Goal: Information Seeking & Learning: Understand process/instructions

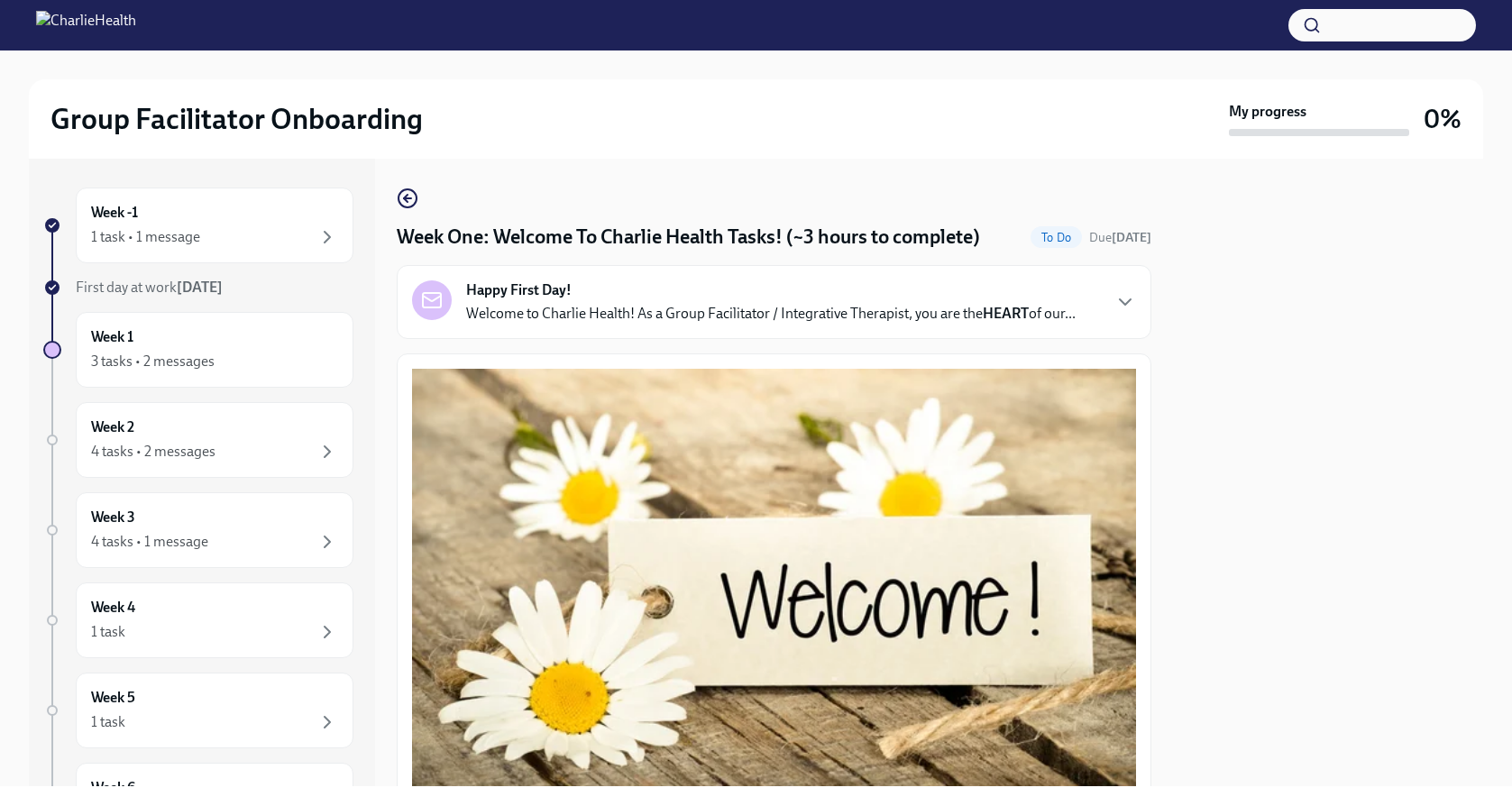
scroll to position [1567, 0]
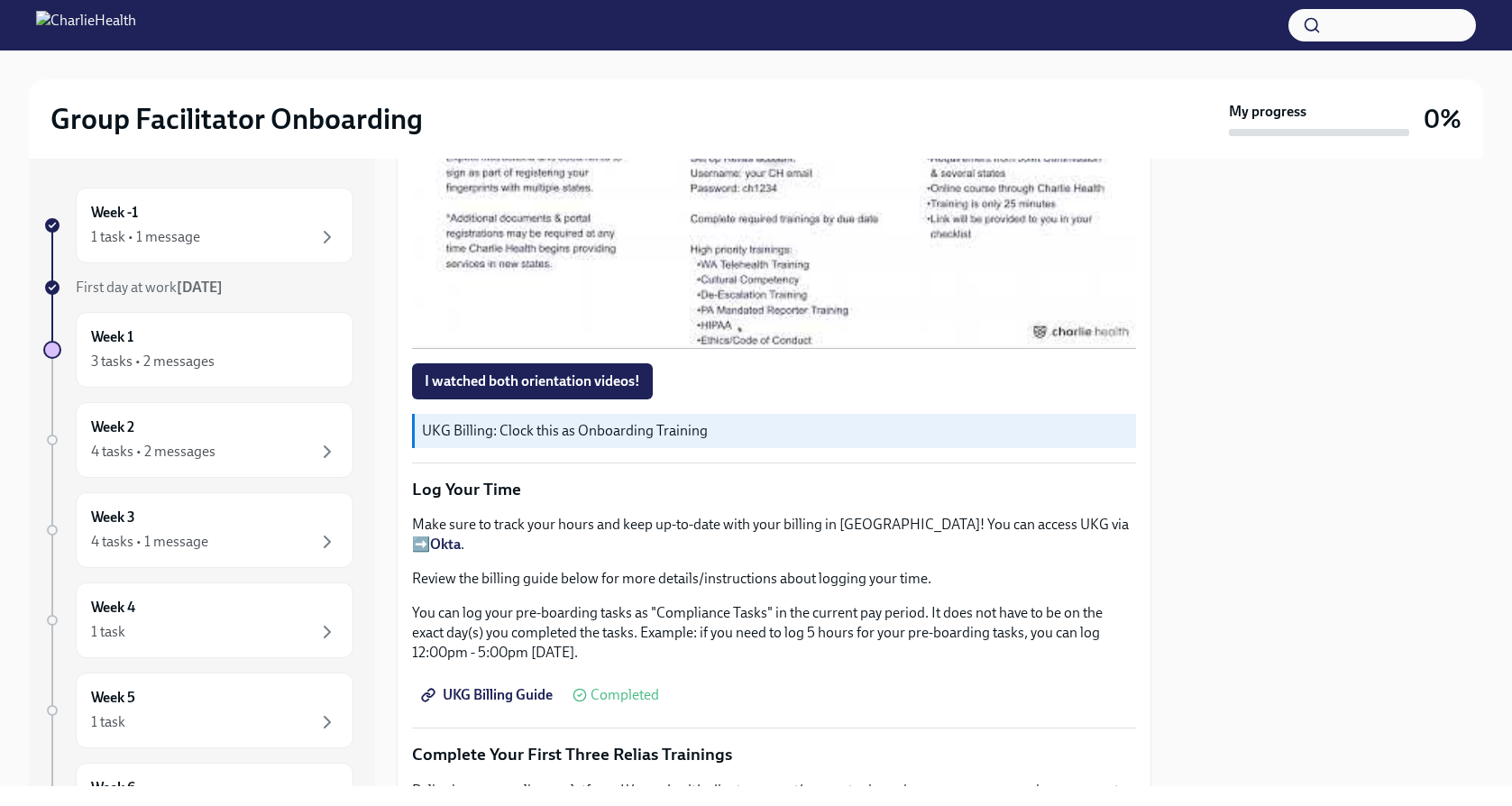
click at [460, 536] on strong "Okta" at bounding box center [445, 544] width 31 height 17
click at [497, 686] on span "UKG Billing Guide" at bounding box center [488, 695] width 128 height 18
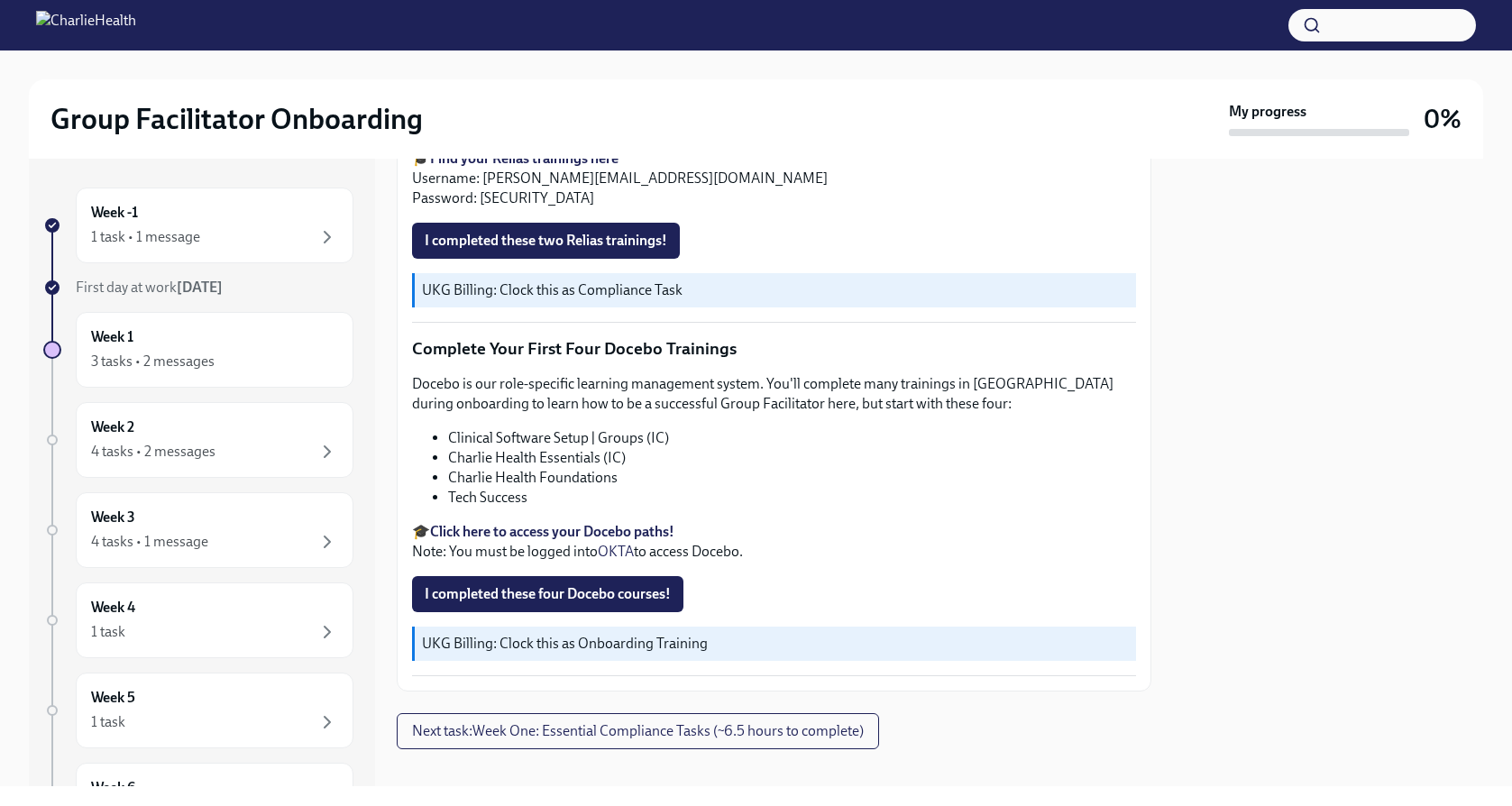
scroll to position [2362, 0]
click at [640, 524] on strong "Click here to access your Docebo paths!" at bounding box center [552, 532] width 245 height 17
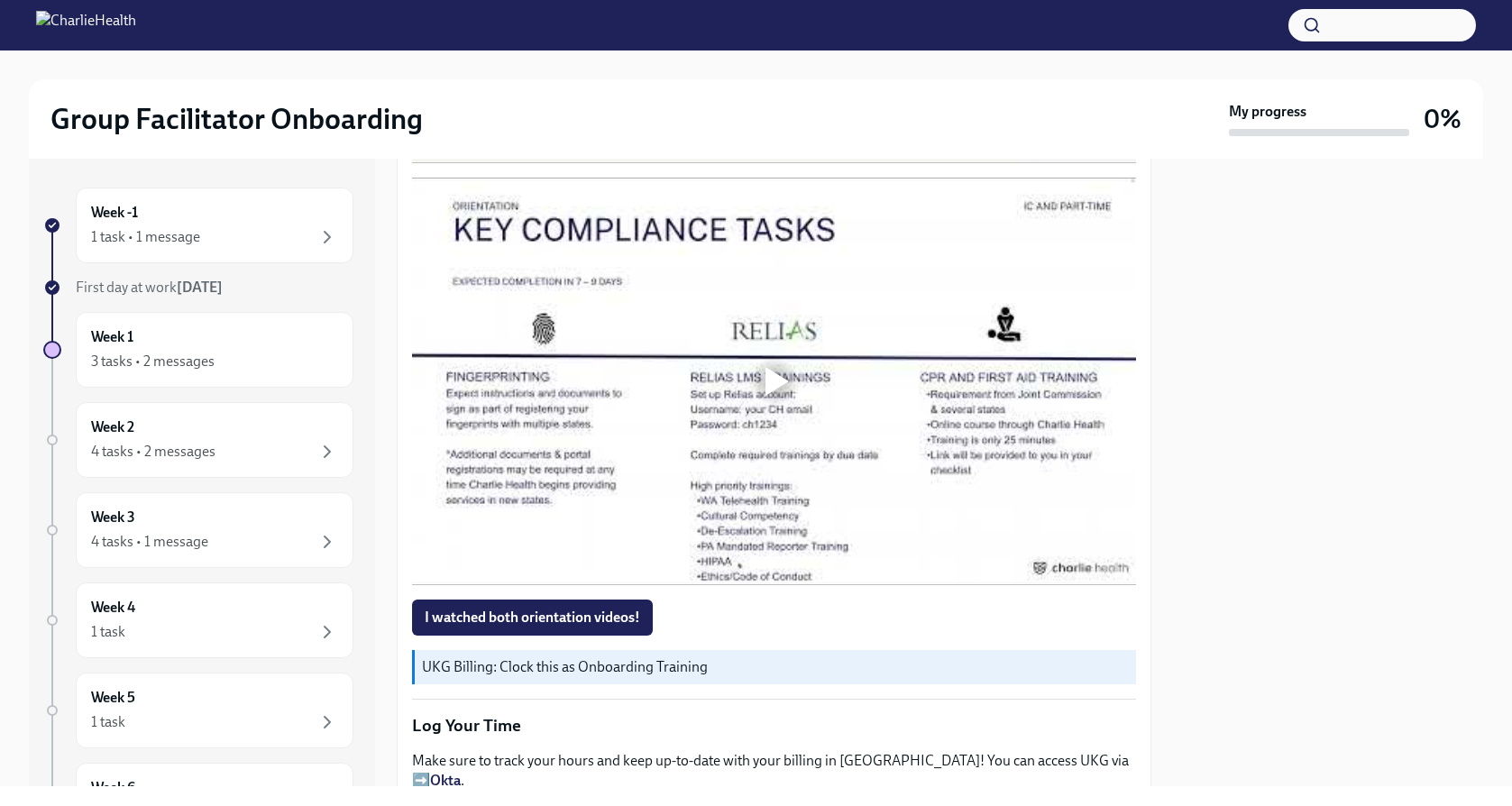
scroll to position [1286, 0]
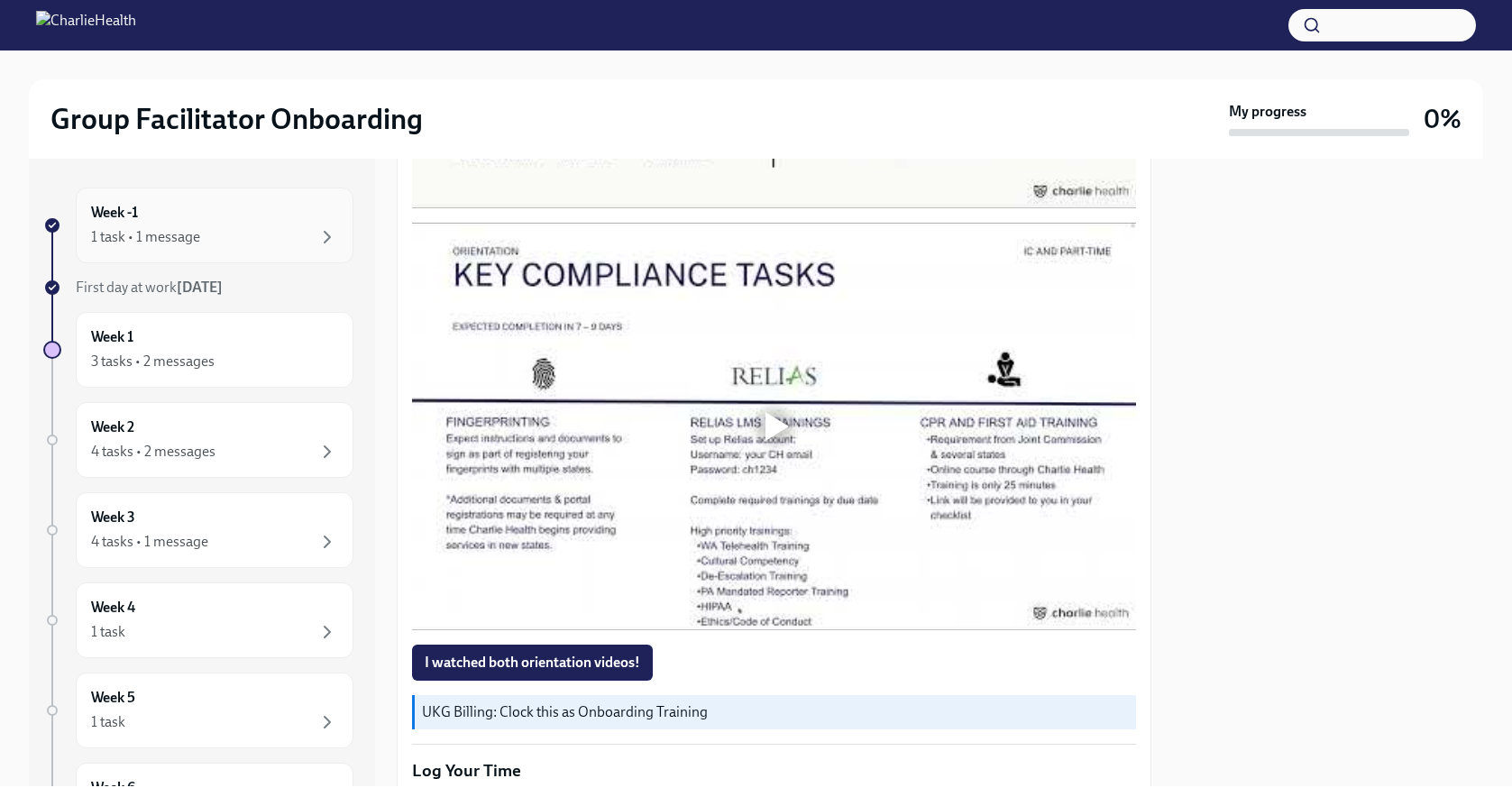
click at [195, 232] on div "1 task • 1 message" at bounding box center [146, 237] width 109 height 20
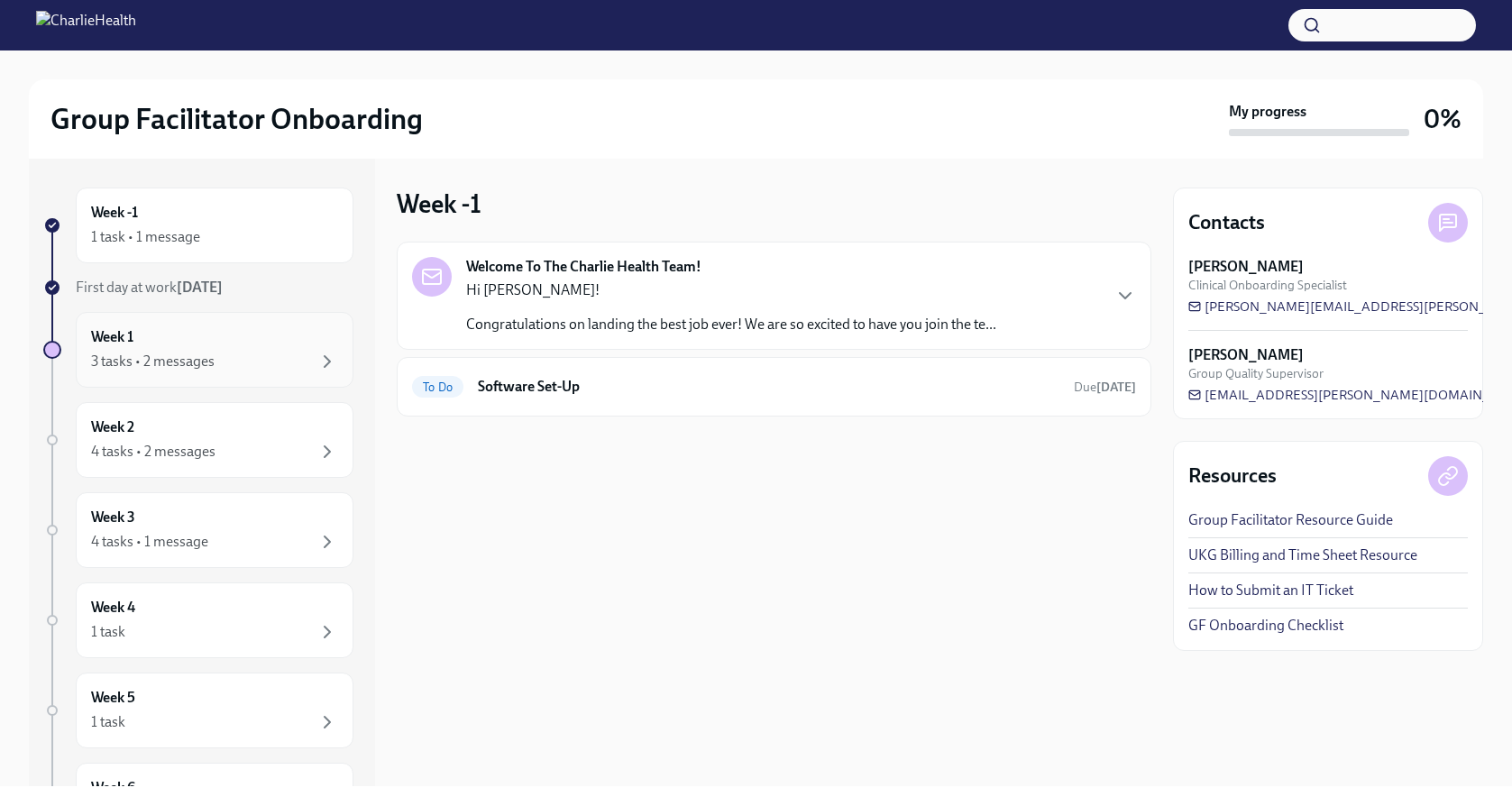
click at [204, 331] on div "Week 1 3 tasks • 2 messages" at bounding box center [214, 351] width 247 height 46
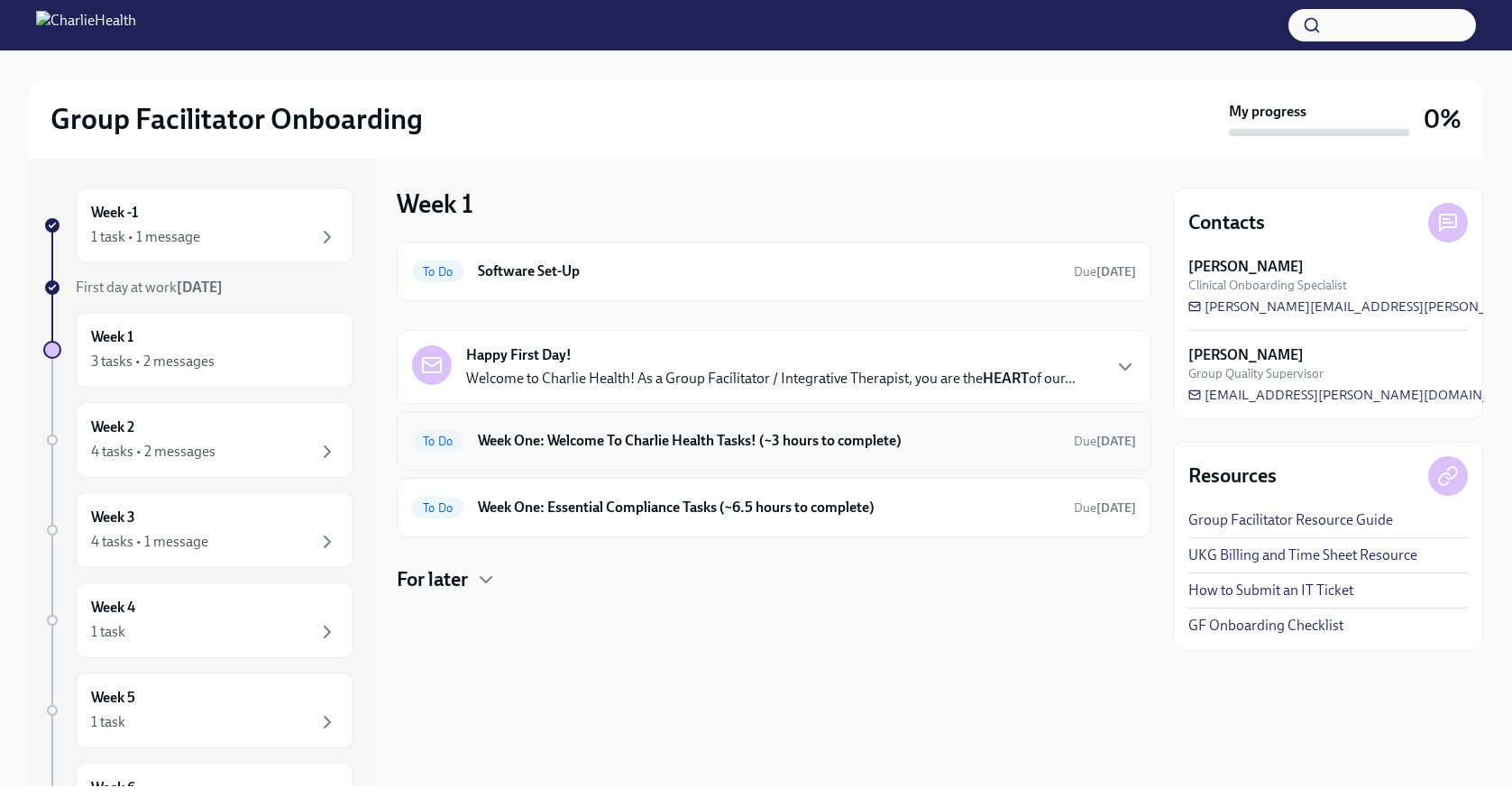
click at [577, 445] on h6 "Week One: Welcome To Charlie Health Tasks! (~3 hours to complete)" at bounding box center [768, 441] width 581 height 20
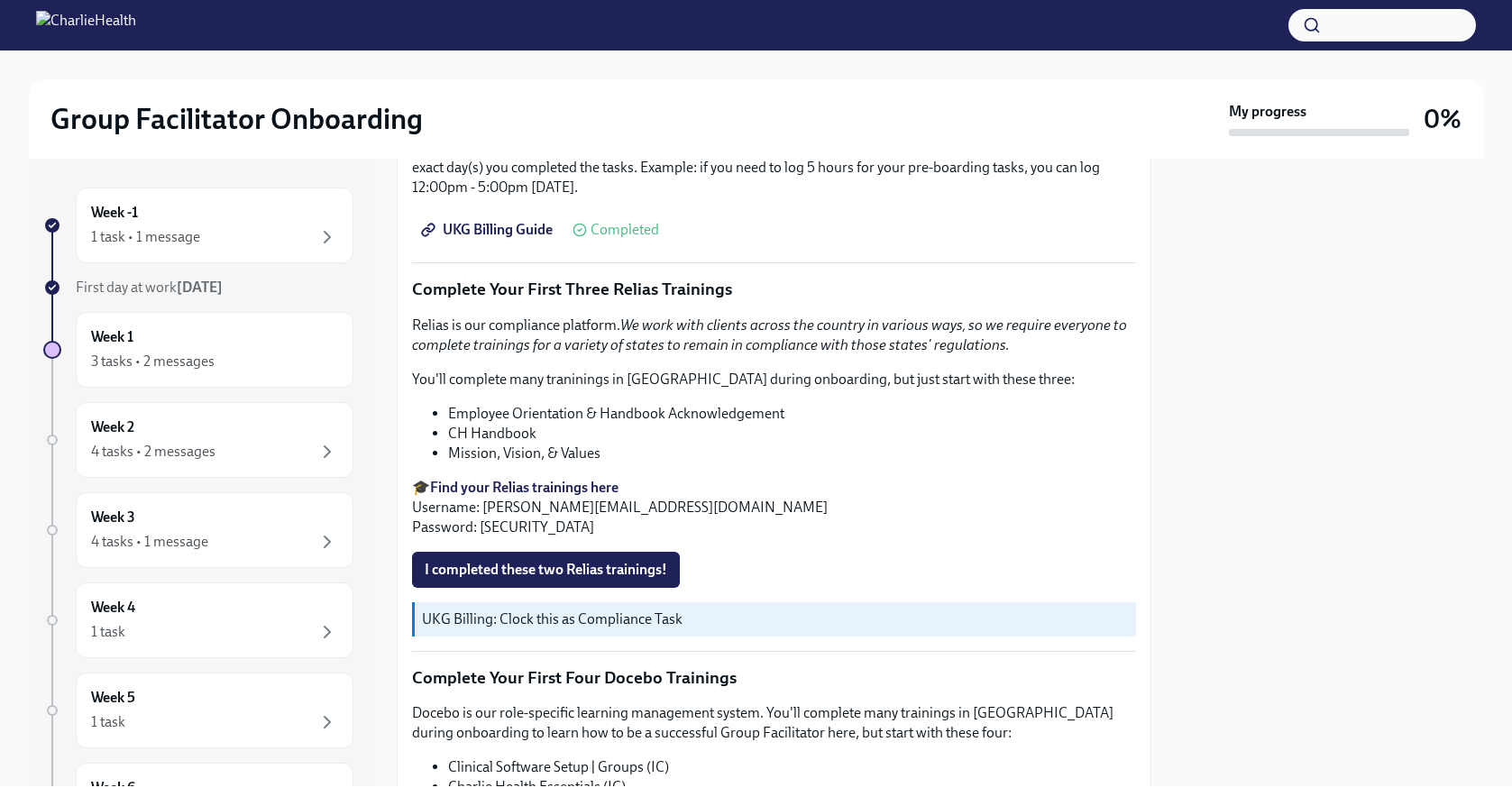
scroll to position [2036, 0]
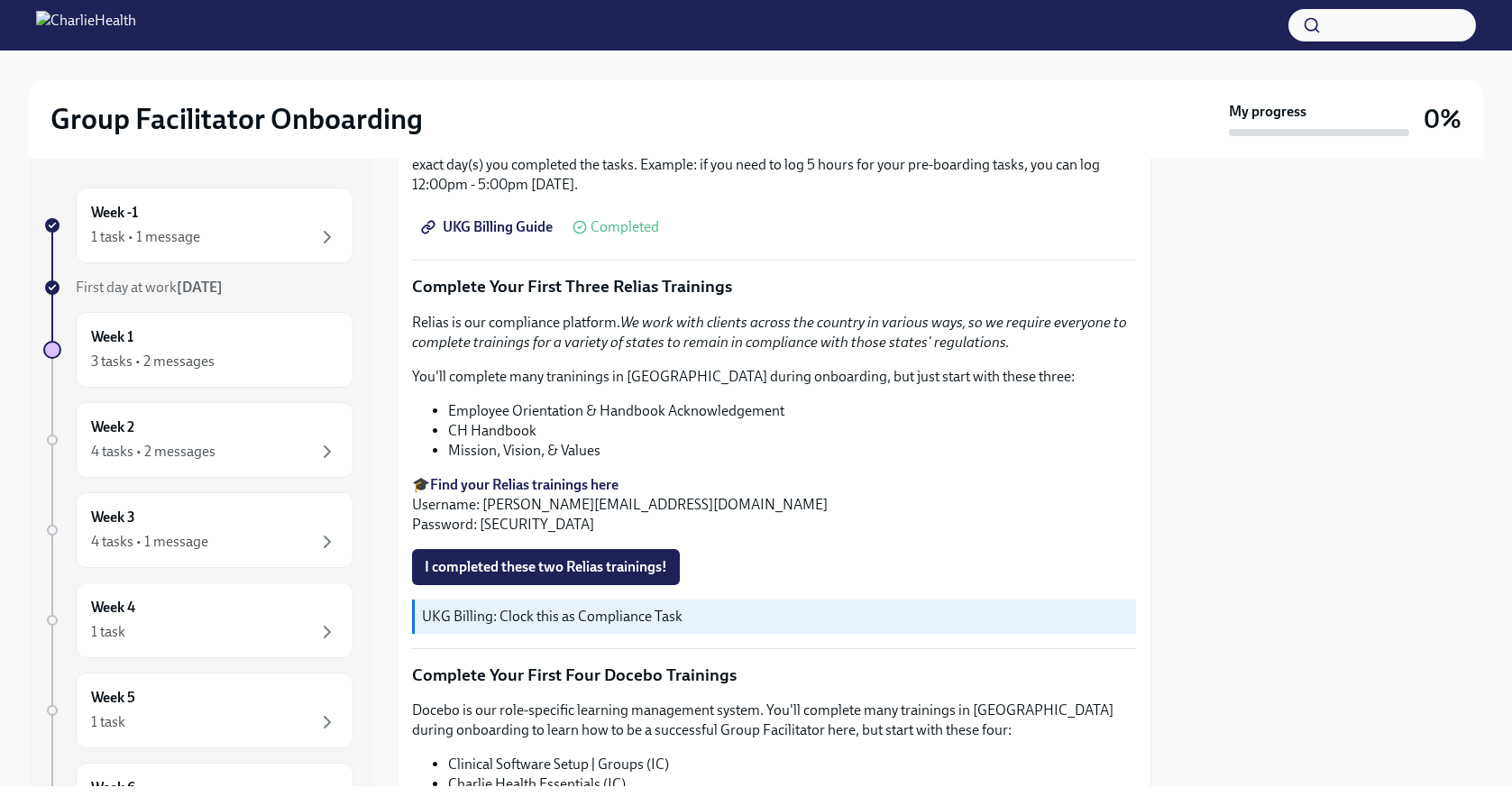
click at [578, 476] on strong "Find your Relias trainings here" at bounding box center [524, 484] width 188 height 17
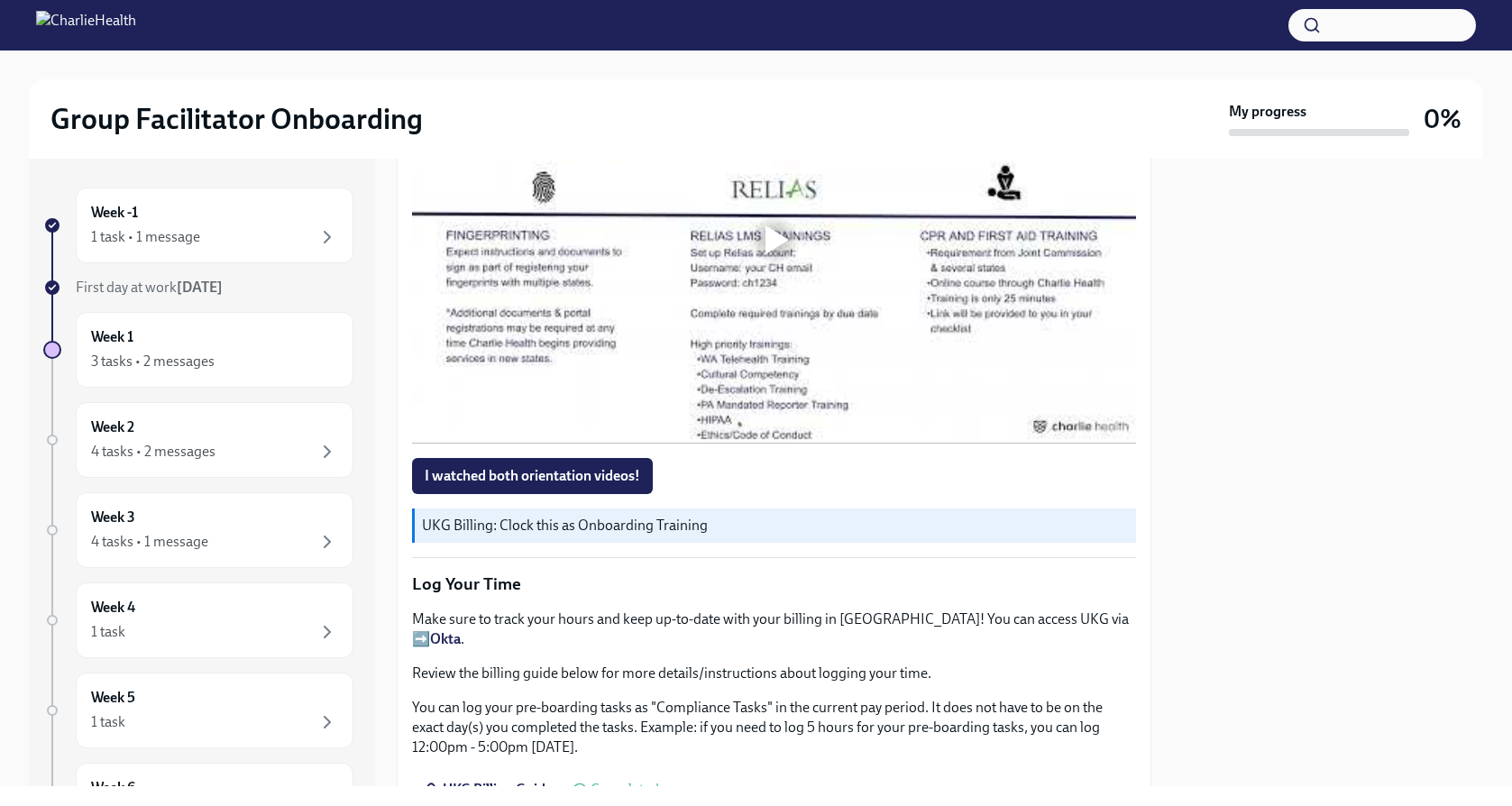
scroll to position [1488, 0]
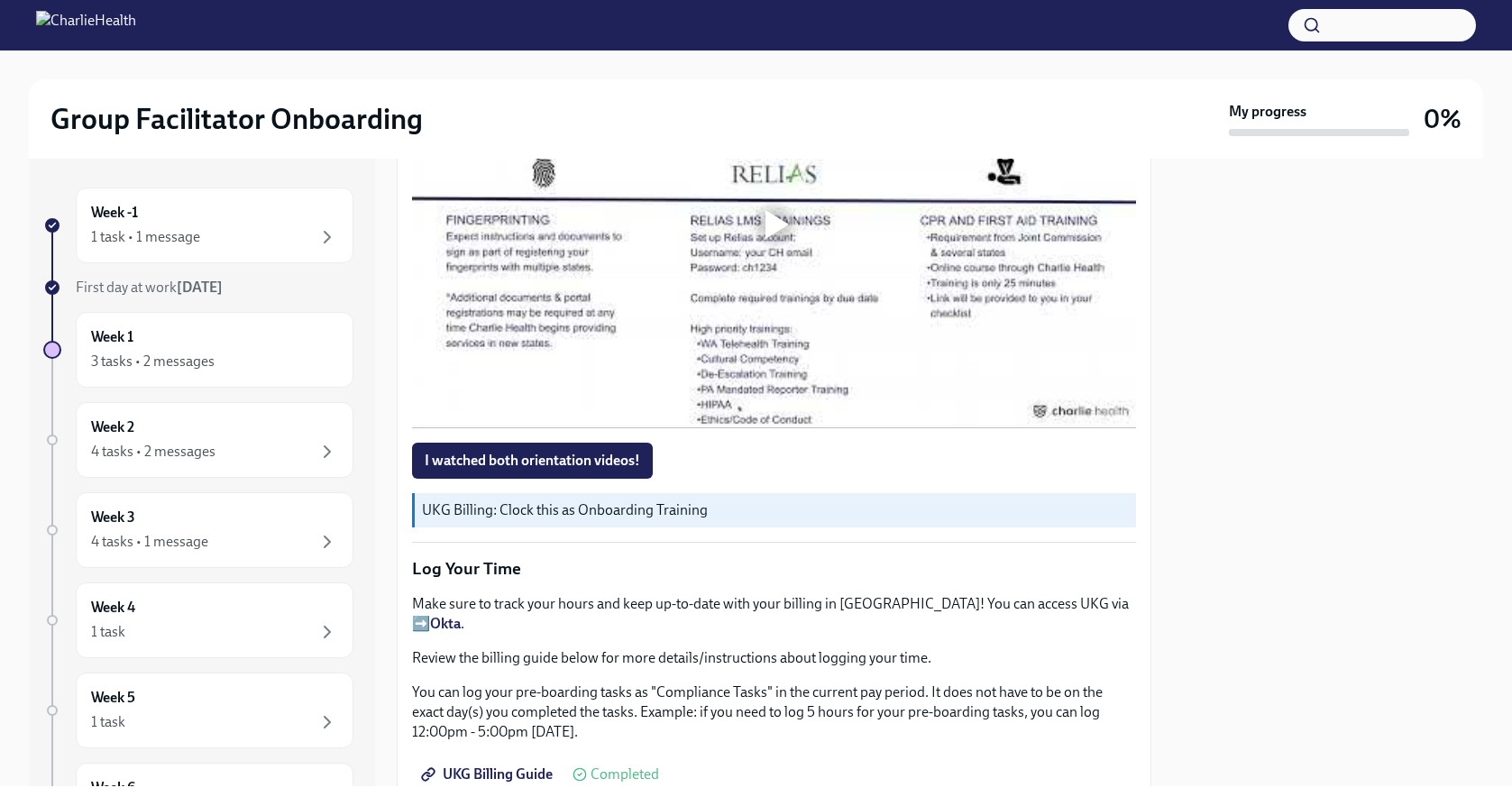
click at [461, 516] on p "UKG Billing: Clock this as Onboarding Training" at bounding box center [775, 510] width 707 height 20
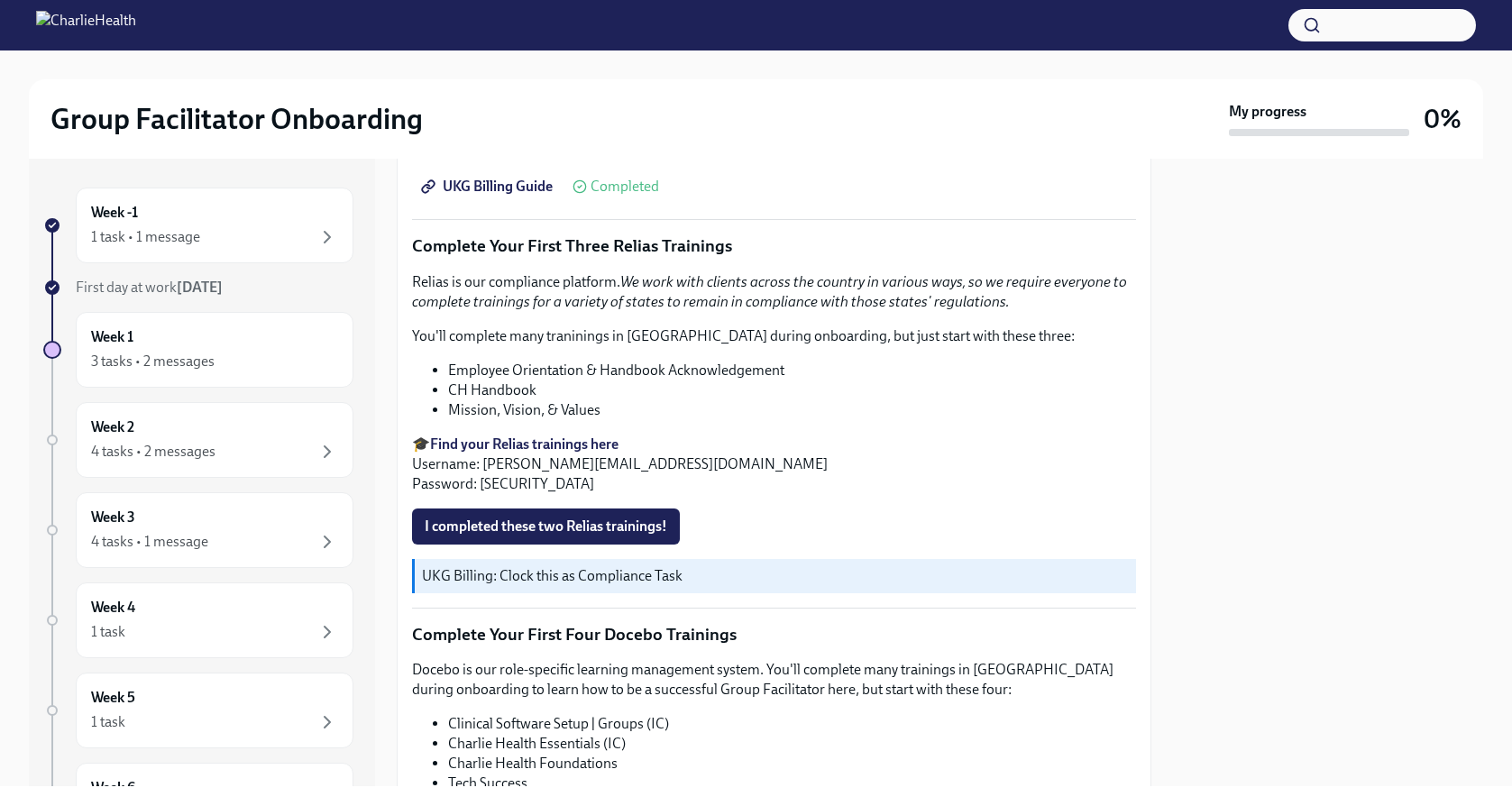
scroll to position [1692, 0]
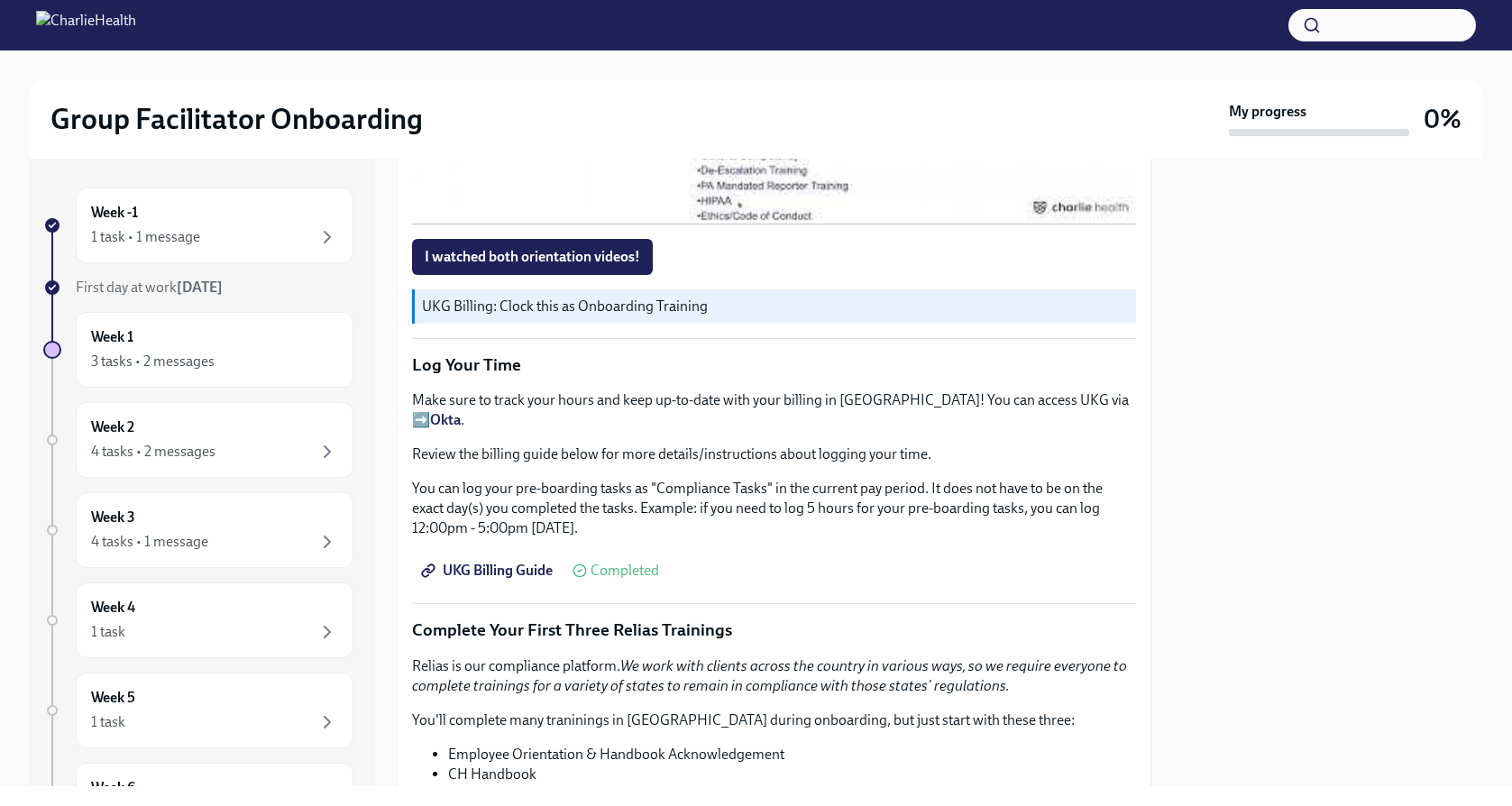
click at [515, 561] on span "UKG Billing Guide" at bounding box center [488, 570] width 128 height 18
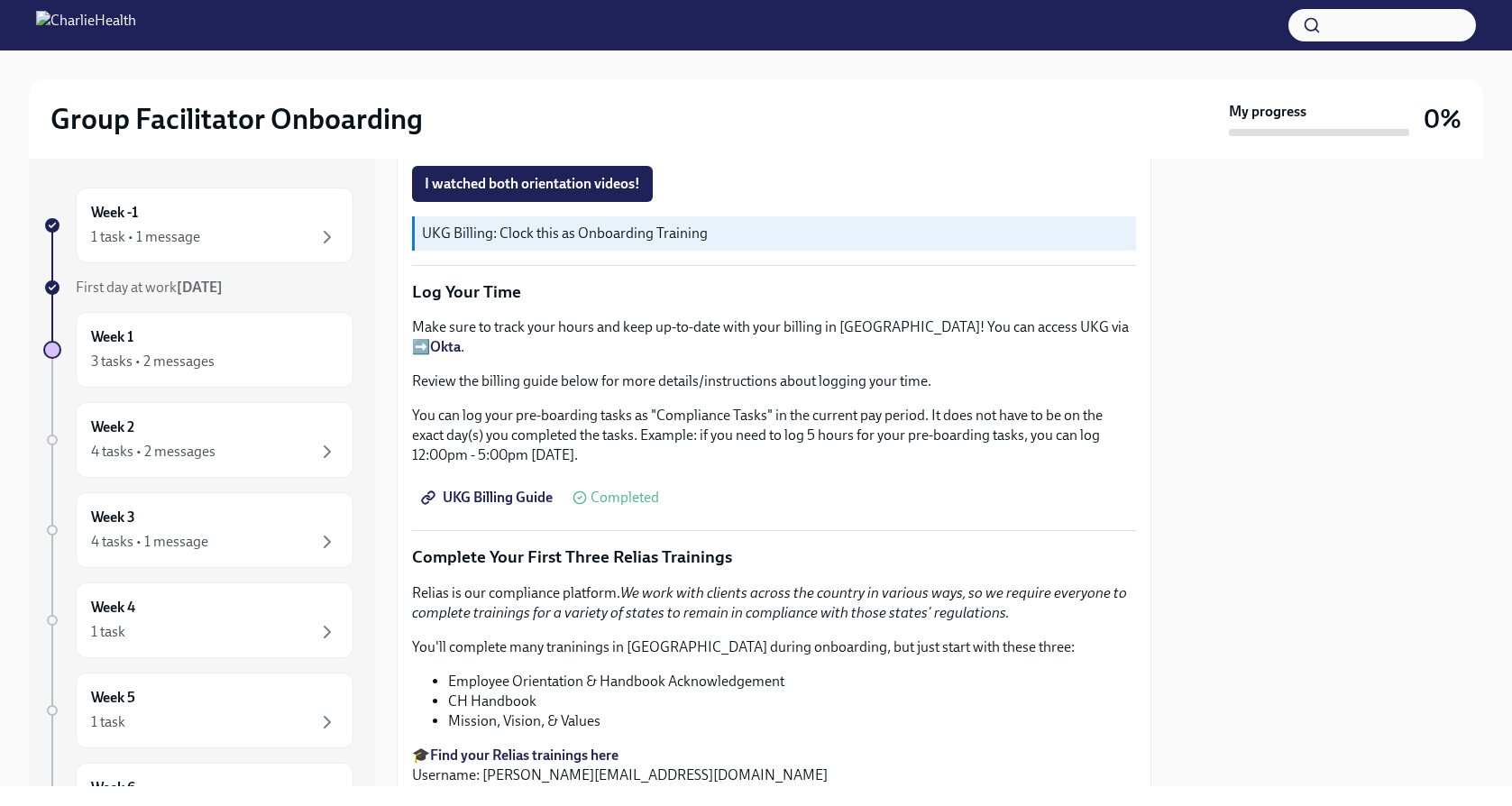
scroll to position [1778, 0]
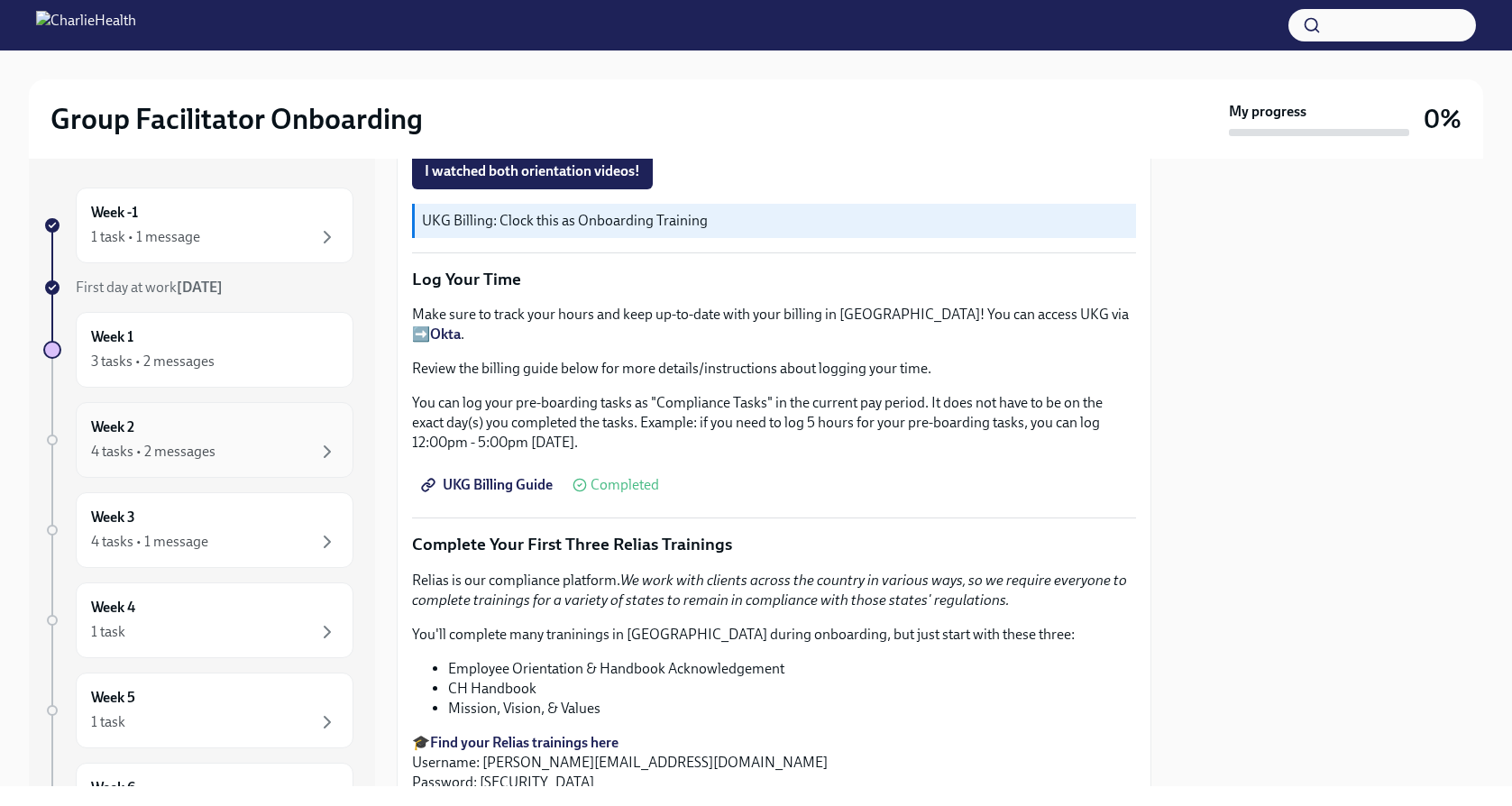
click at [242, 448] on div "4 tasks • 2 messages" at bounding box center [214, 452] width 247 height 22
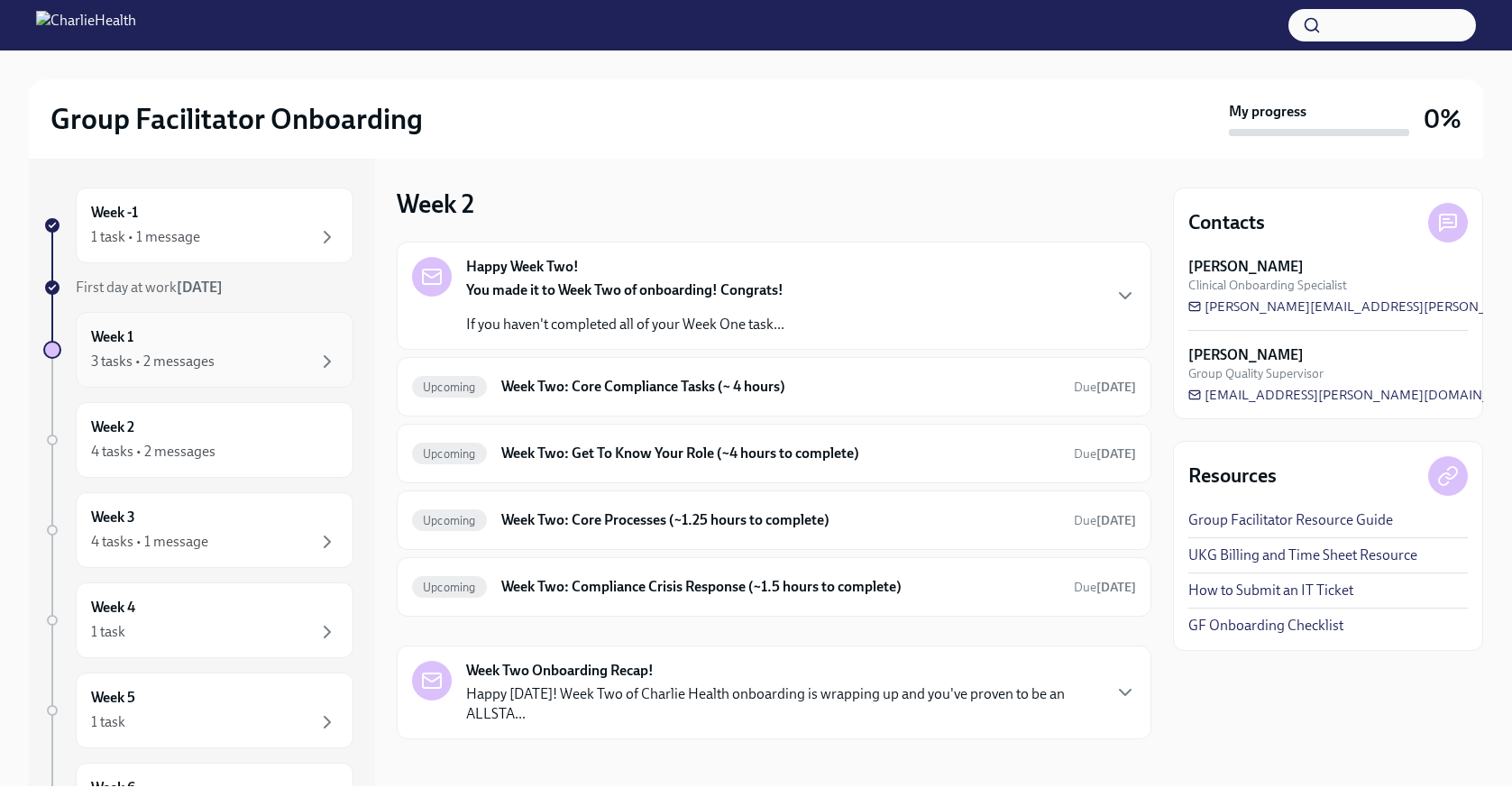
click at [255, 355] on div "3 tasks • 2 messages" at bounding box center [214, 361] width 247 height 22
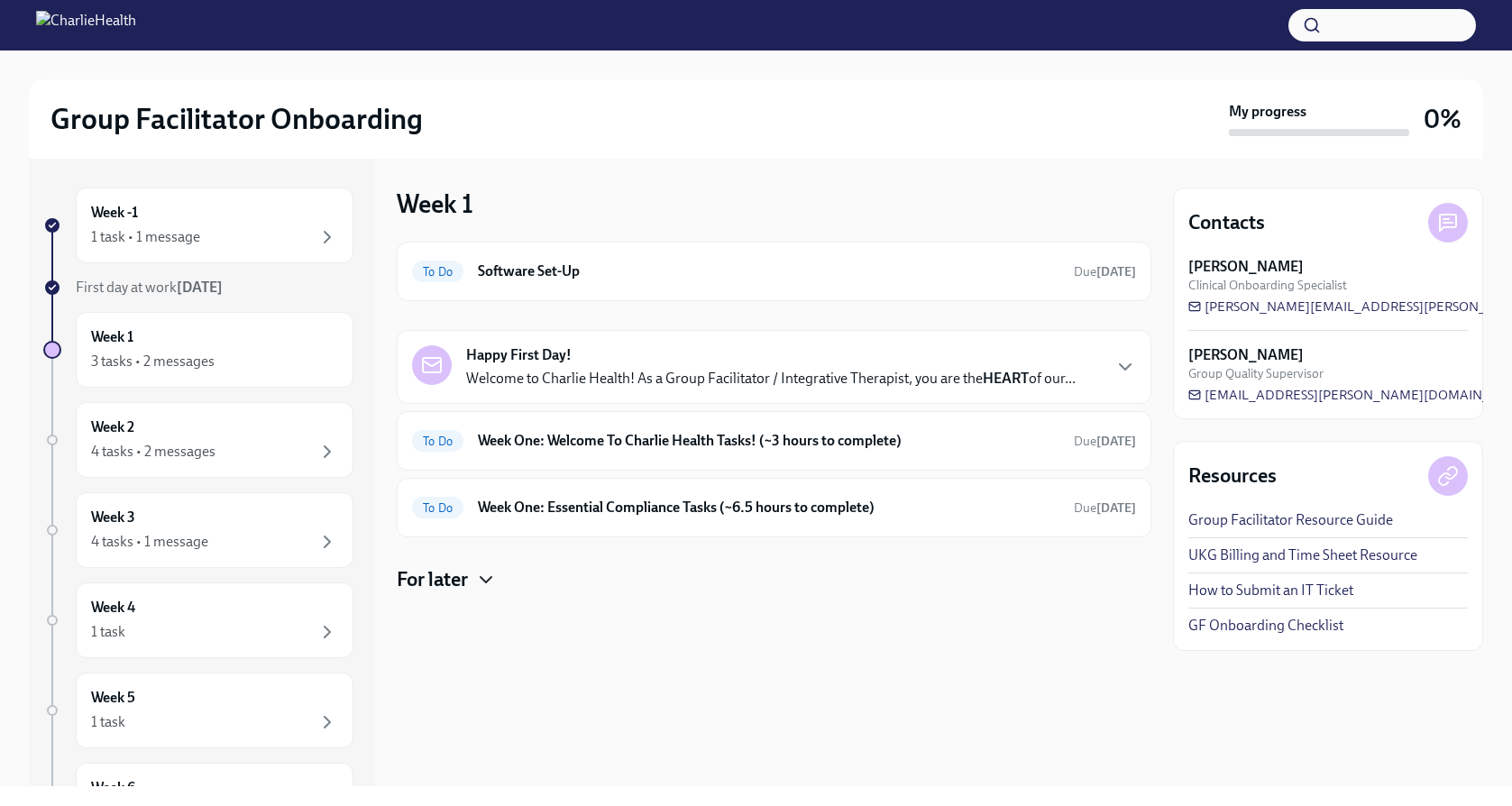
click at [478, 577] on icon "button" at bounding box center [486, 580] width 22 height 22
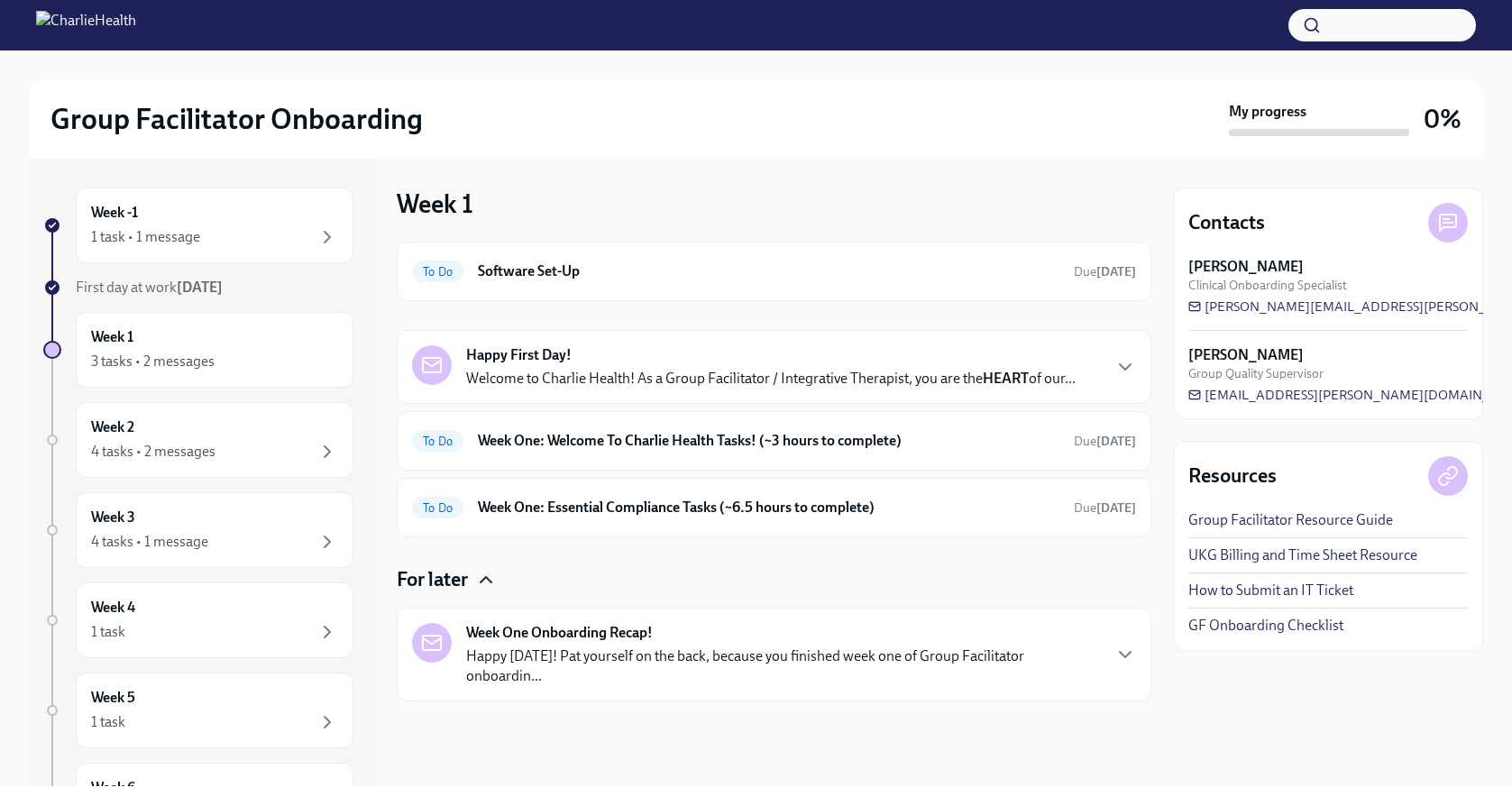
click at [484, 580] on icon "button" at bounding box center [485, 579] width 11 height 5
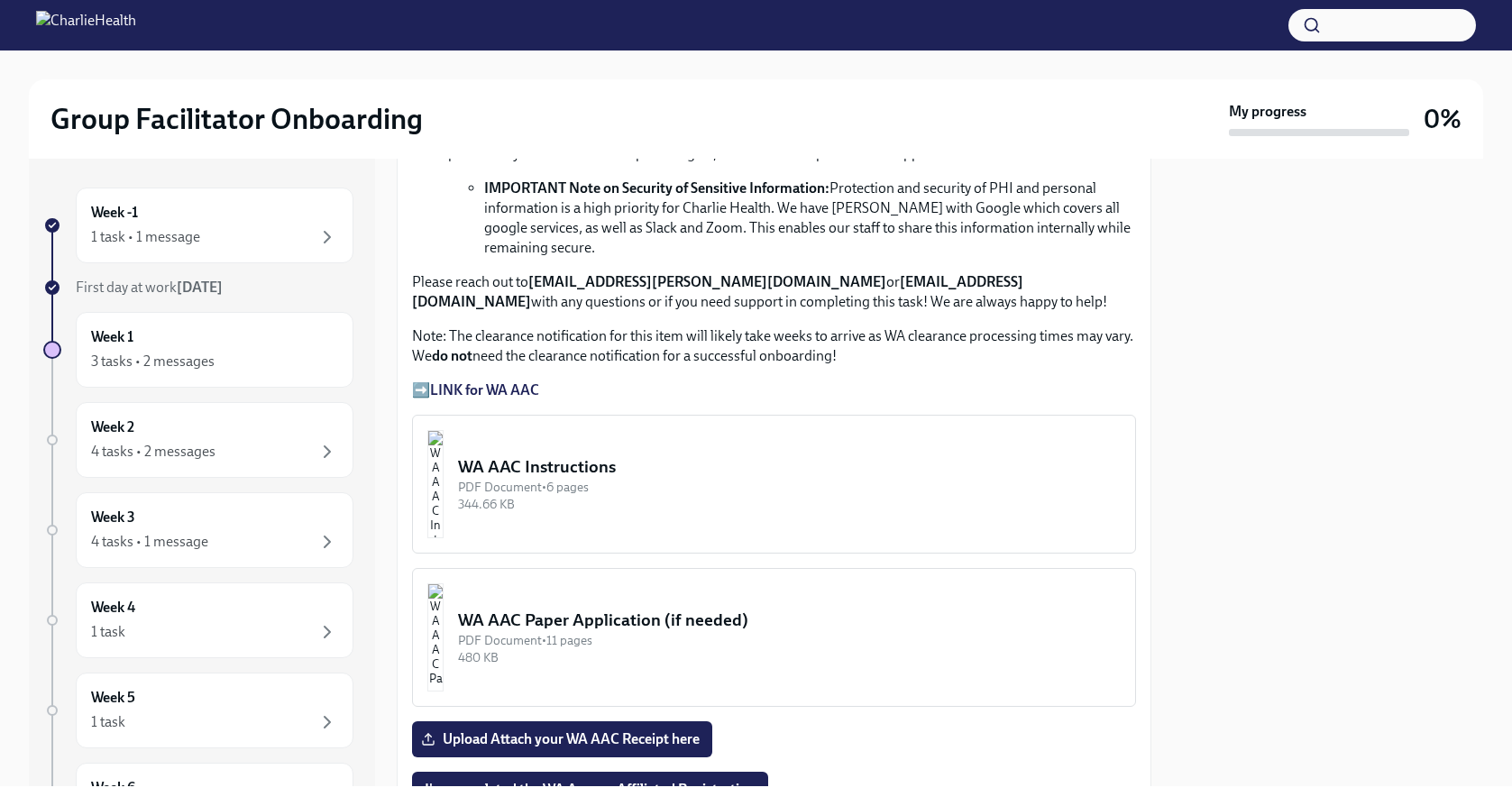
scroll to position [1345, 0]
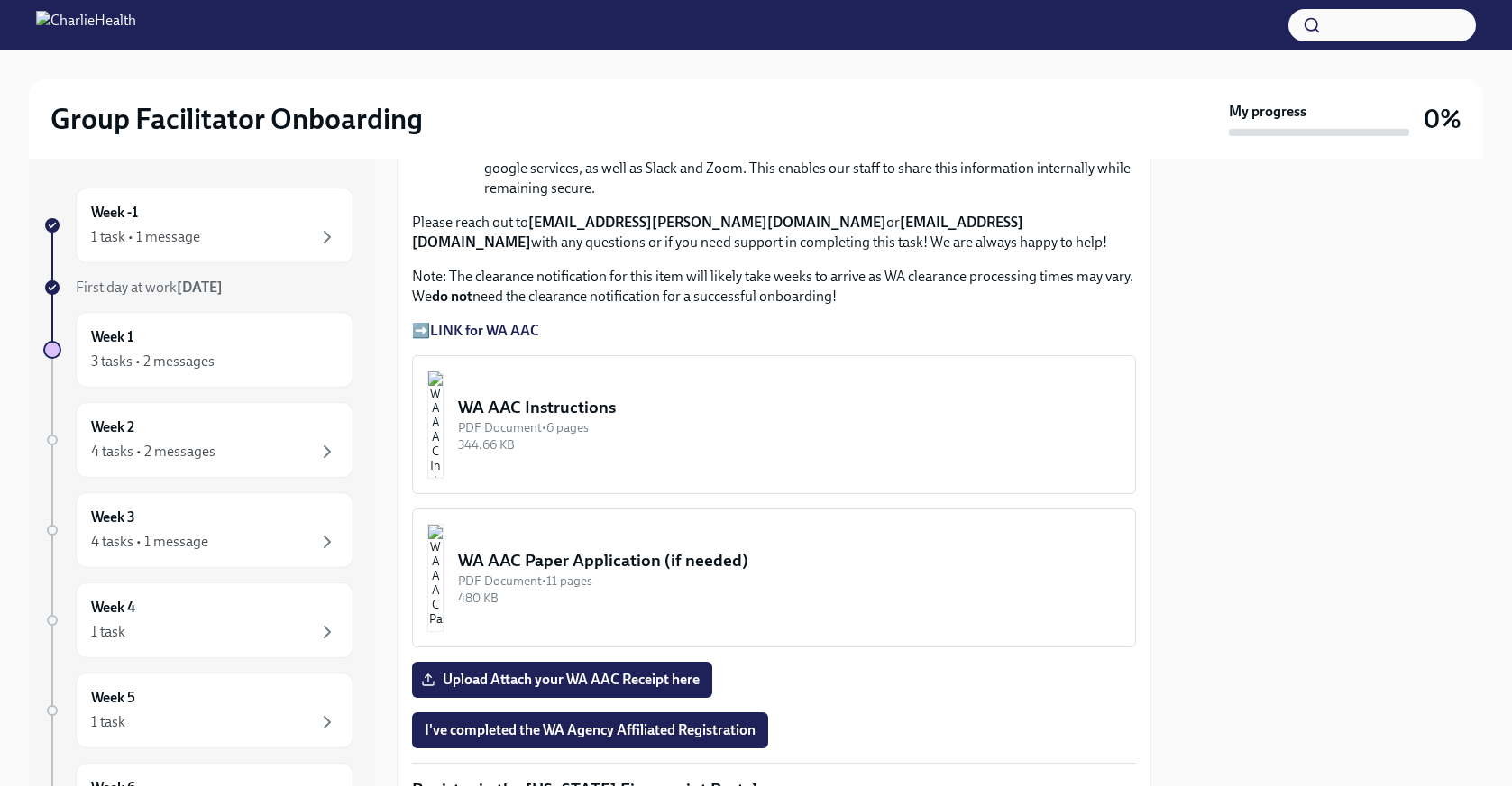
click at [607, 419] on div "PDF Document • 6 pages" at bounding box center [789, 427] width 662 height 17
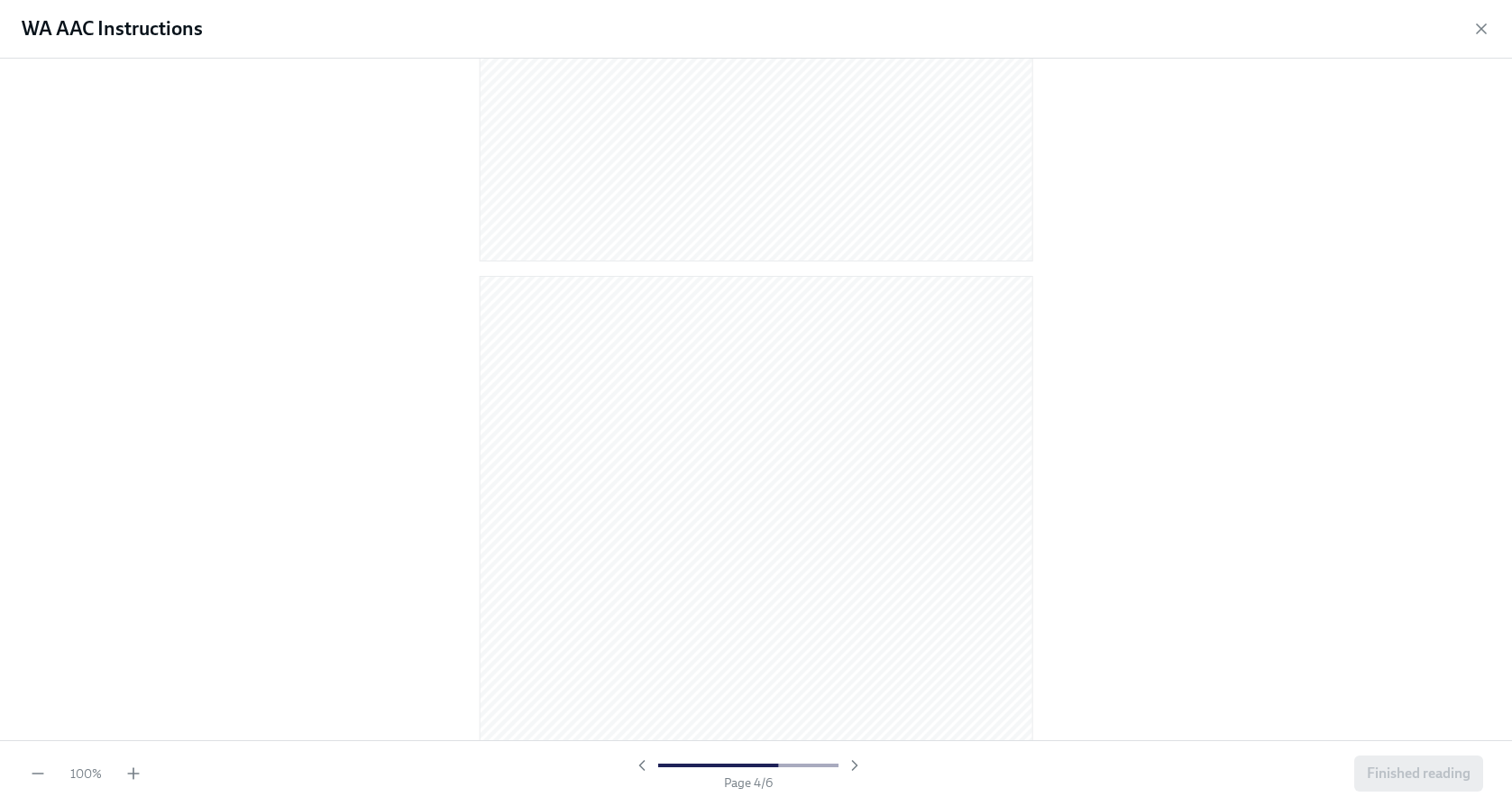
scroll to position [1964, 0]
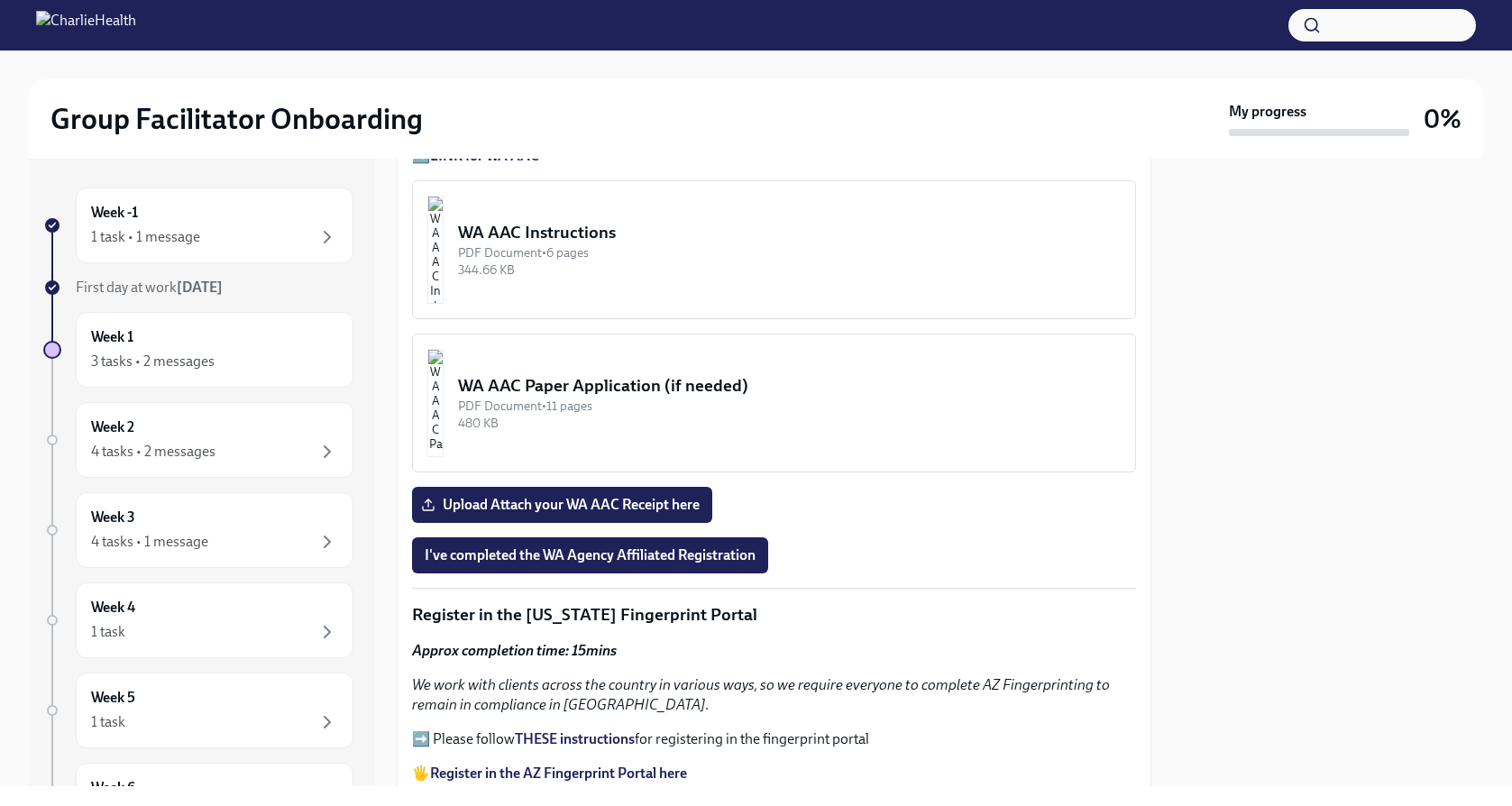
scroll to position [1521, 0]
click at [695, 244] on div "PDF Document • 6 pages" at bounding box center [789, 251] width 662 height 17
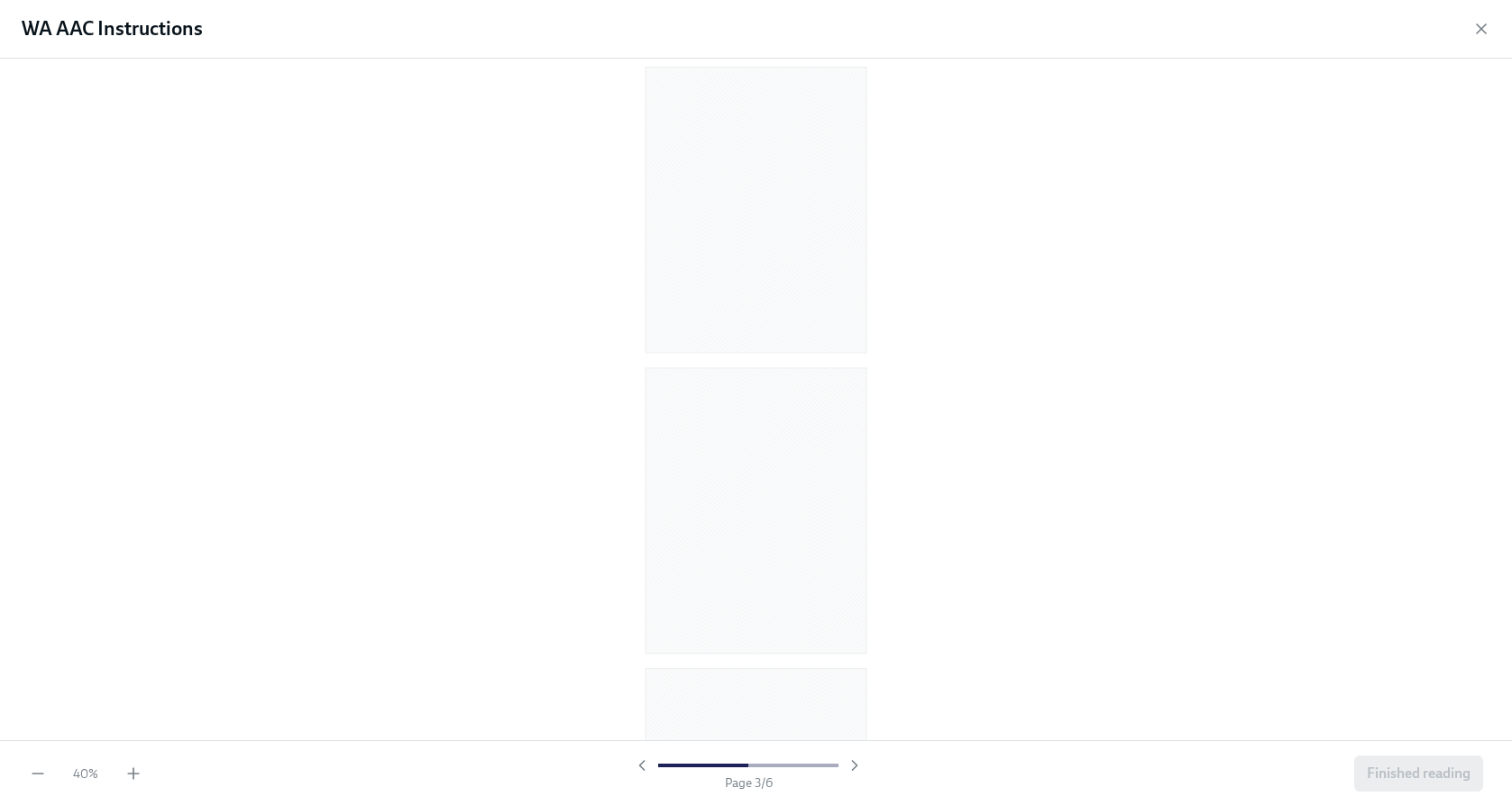
scroll to position [0, 0]
click at [137, 769] on icon "button" at bounding box center [134, 773] width 18 height 18
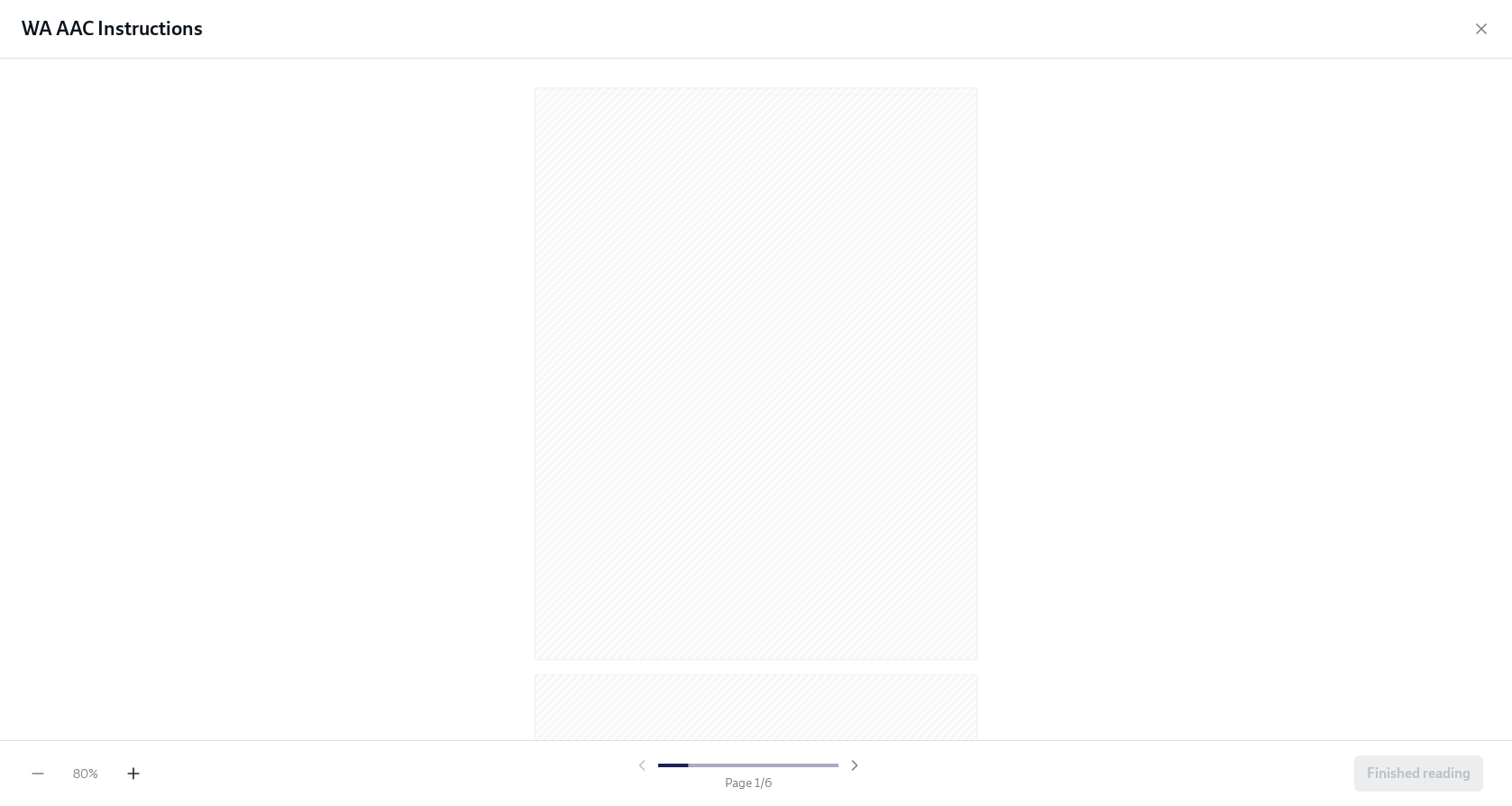
click at [137, 769] on icon "button" at bounding box center [134, 773] width 18 height 18
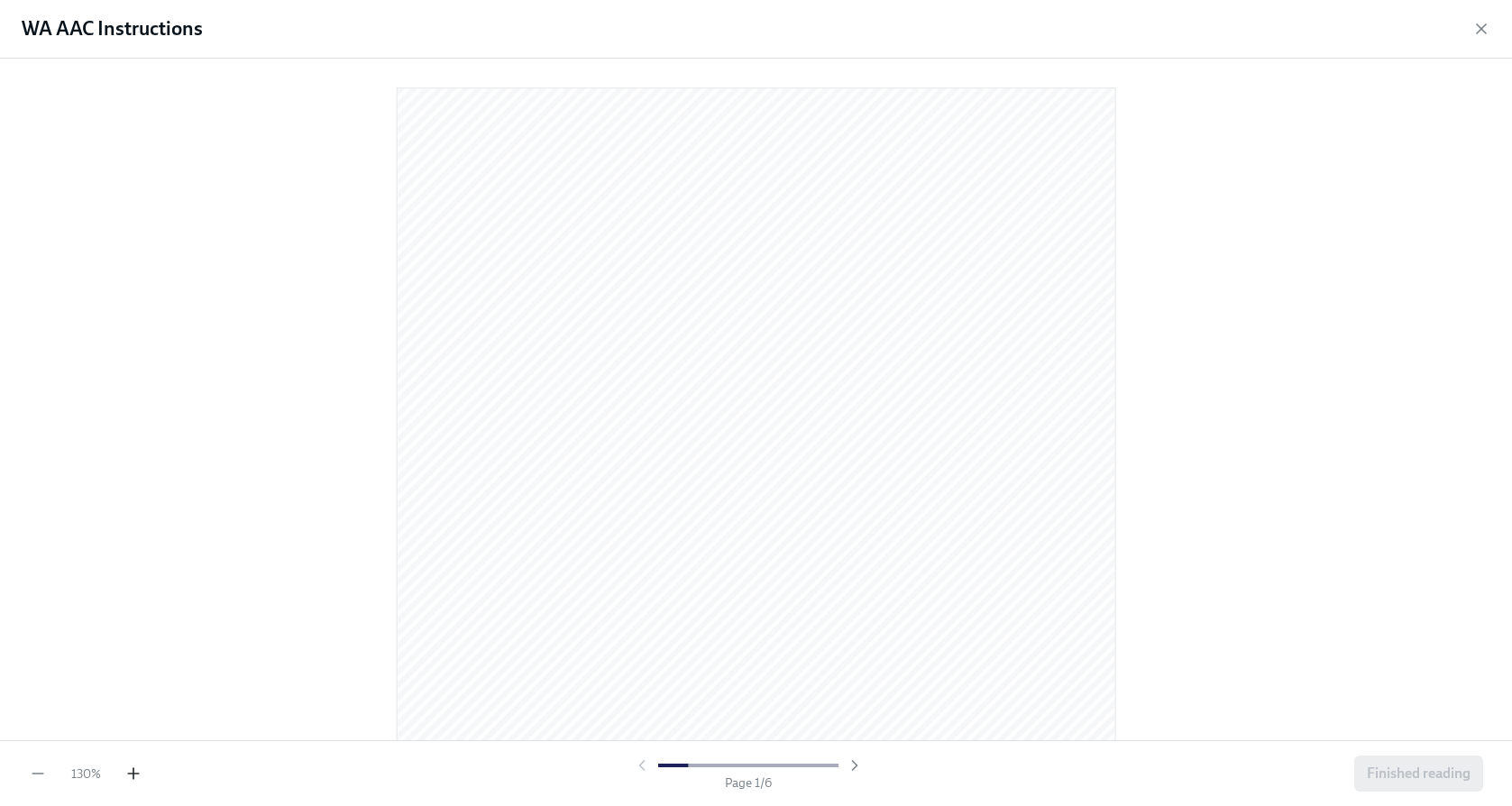
click at [137, 769] on icon "button" at bounding box center [134, 773] width 18 height 18
